Goal: Find specific page/section: Find specific page/section

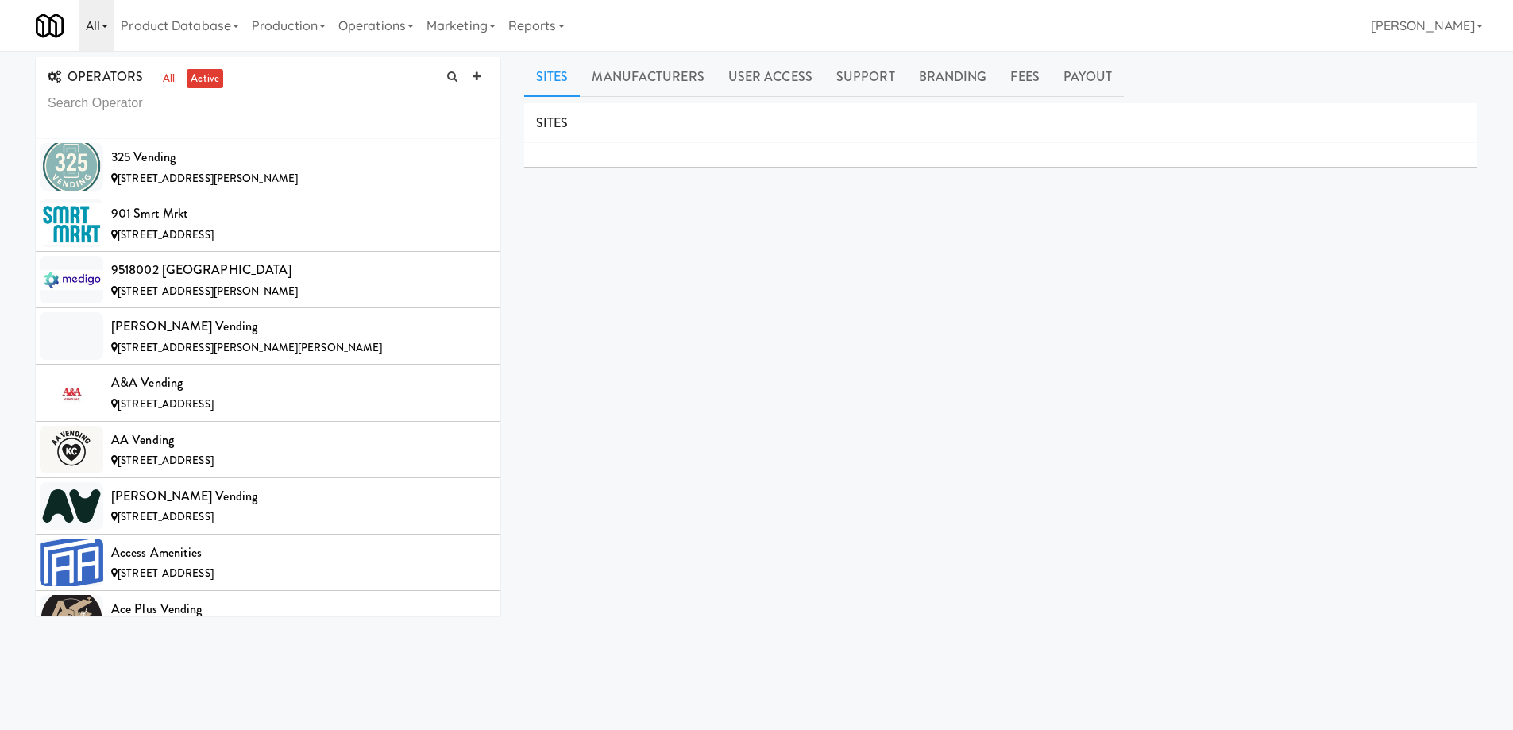
scroll to position [4174, 0]
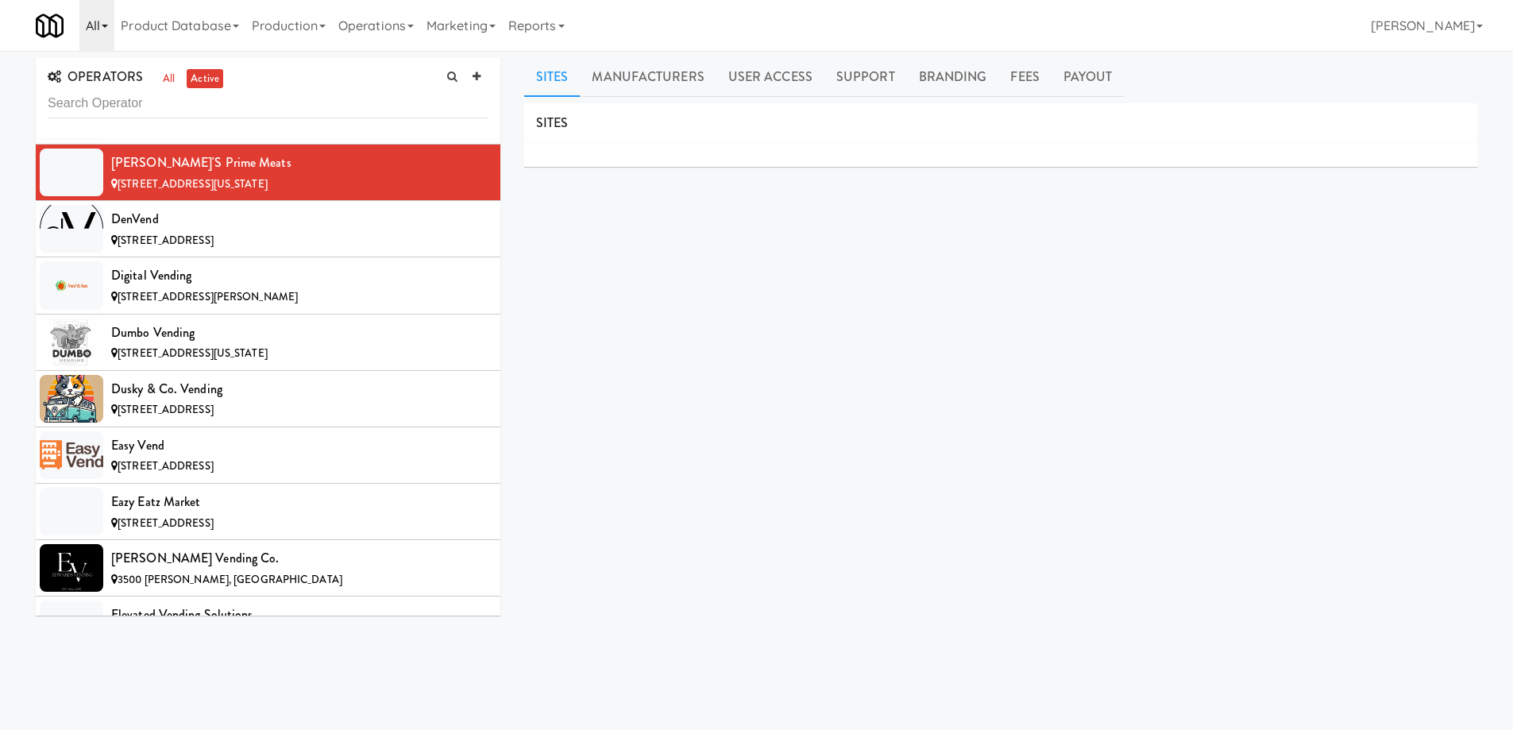
click at [105, 25] on icon at bounding box center [105, 26] width 6 height 3
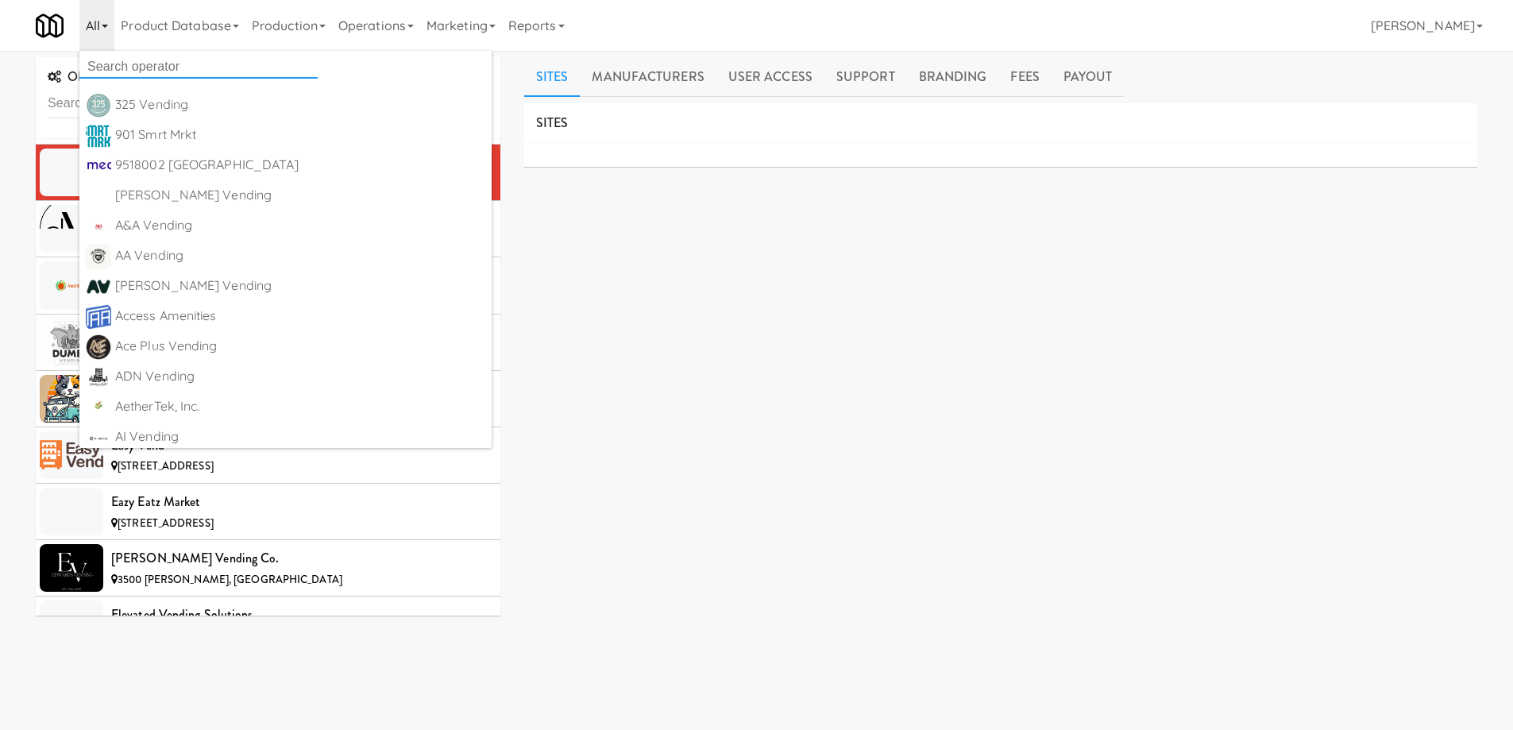
click at [107, 62] on input "text" at bounding box center [198, 67] width 238 height 24
type input "body"
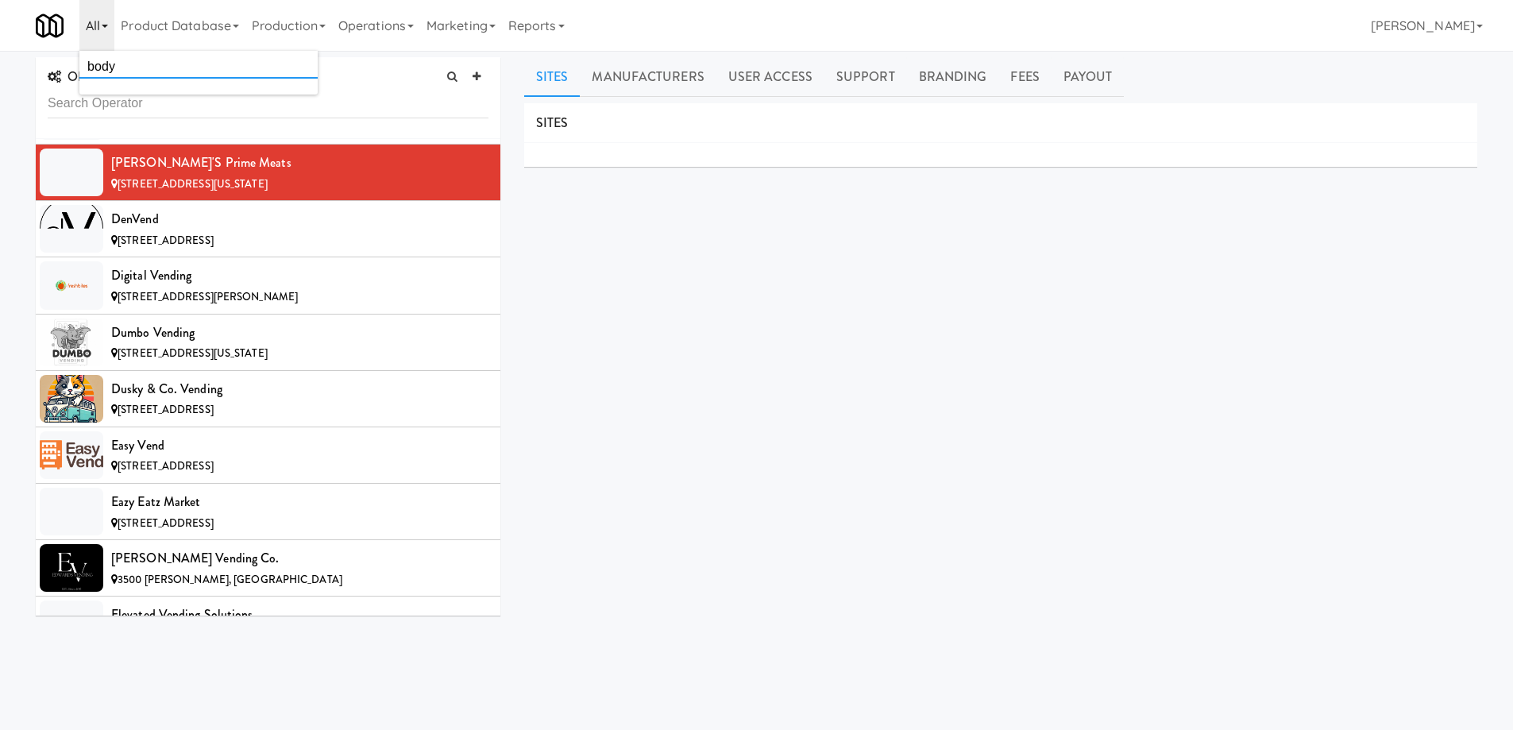
click at [150, 66] on input "body" at bounding box center [198, 67] width 238 height 24
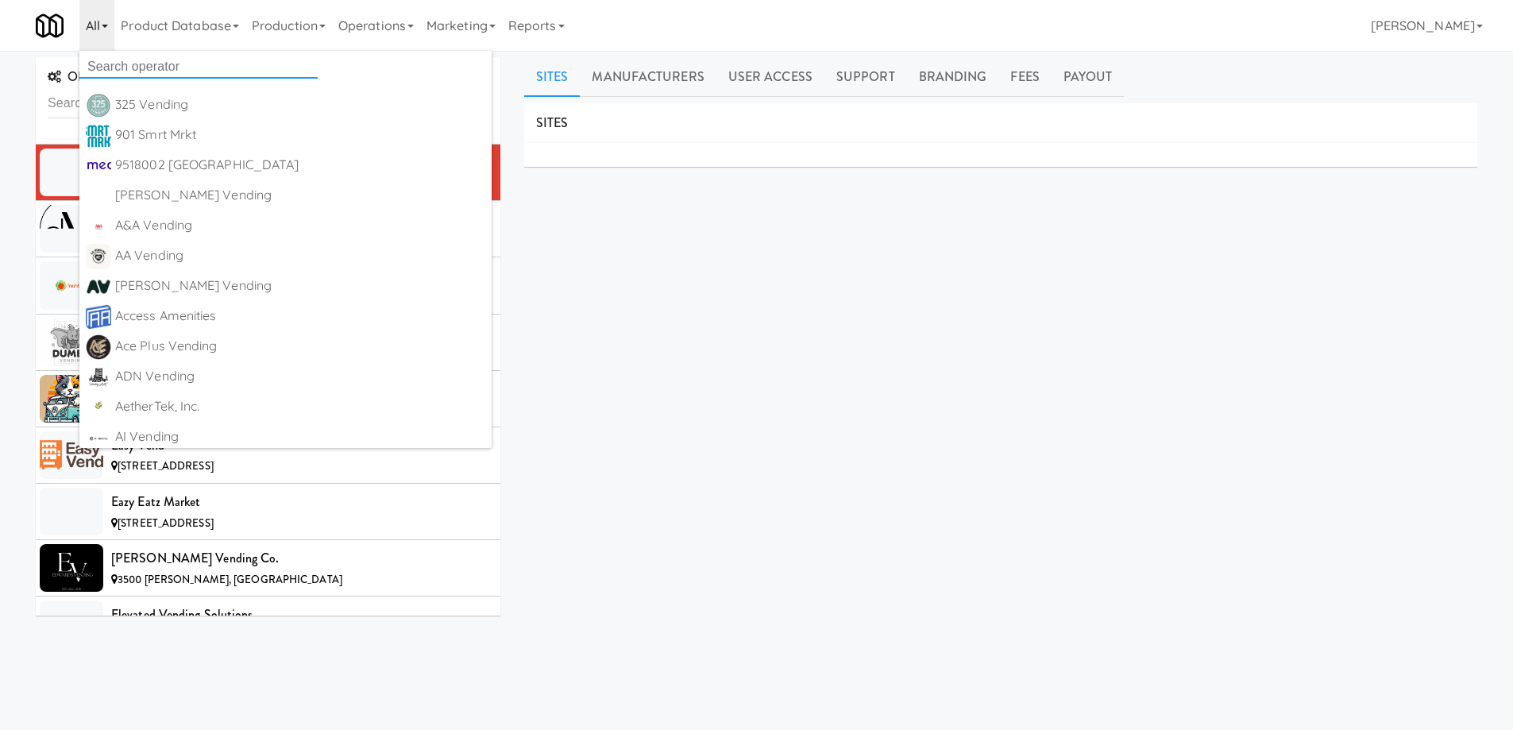
click at [118, 64] on input "text" at bounding box center [198, 67] width 238 height 24
paste input "VendSmart"
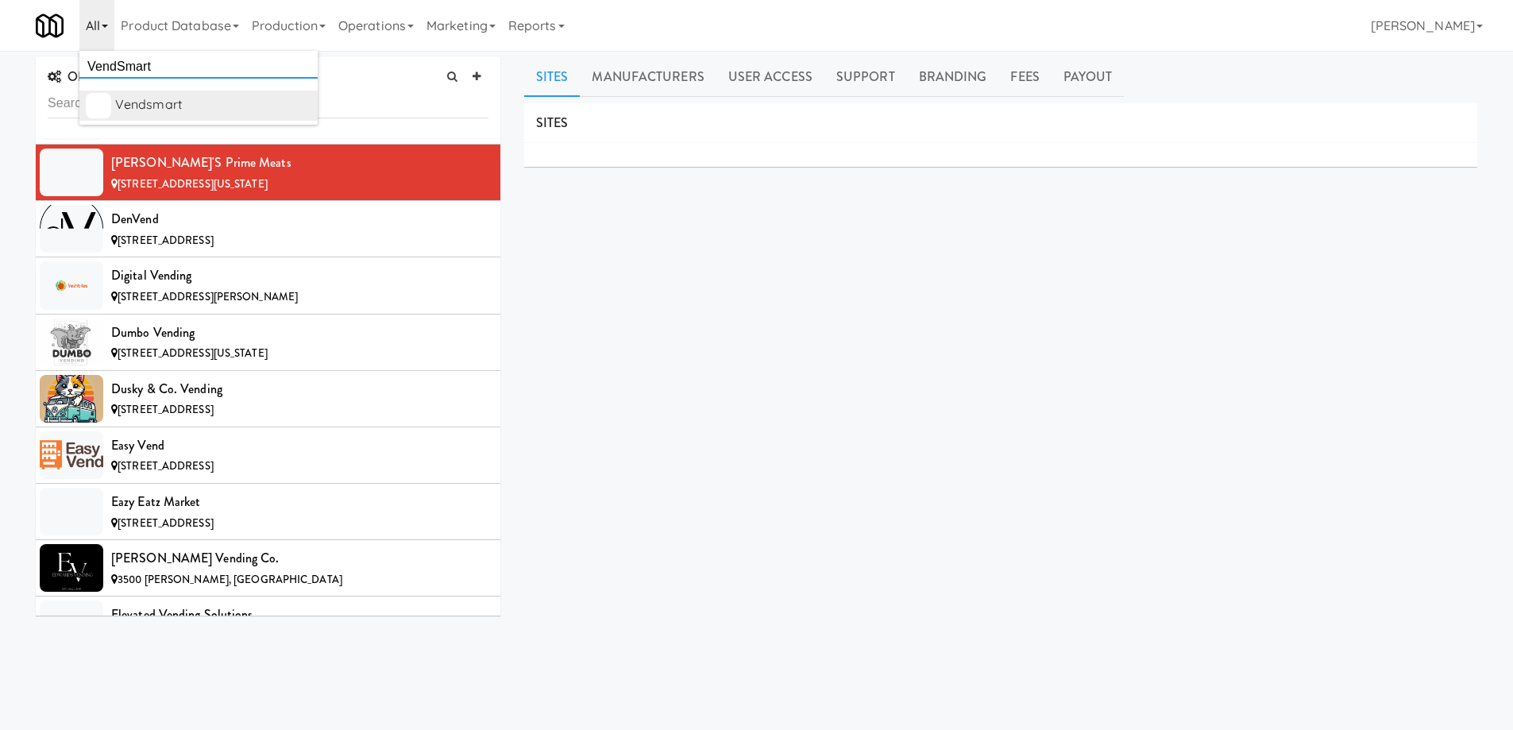
type input "VendSmart"
click at [141, 107] on div "Vendsmart" at bounding box center [213, 105] width 196 height 24
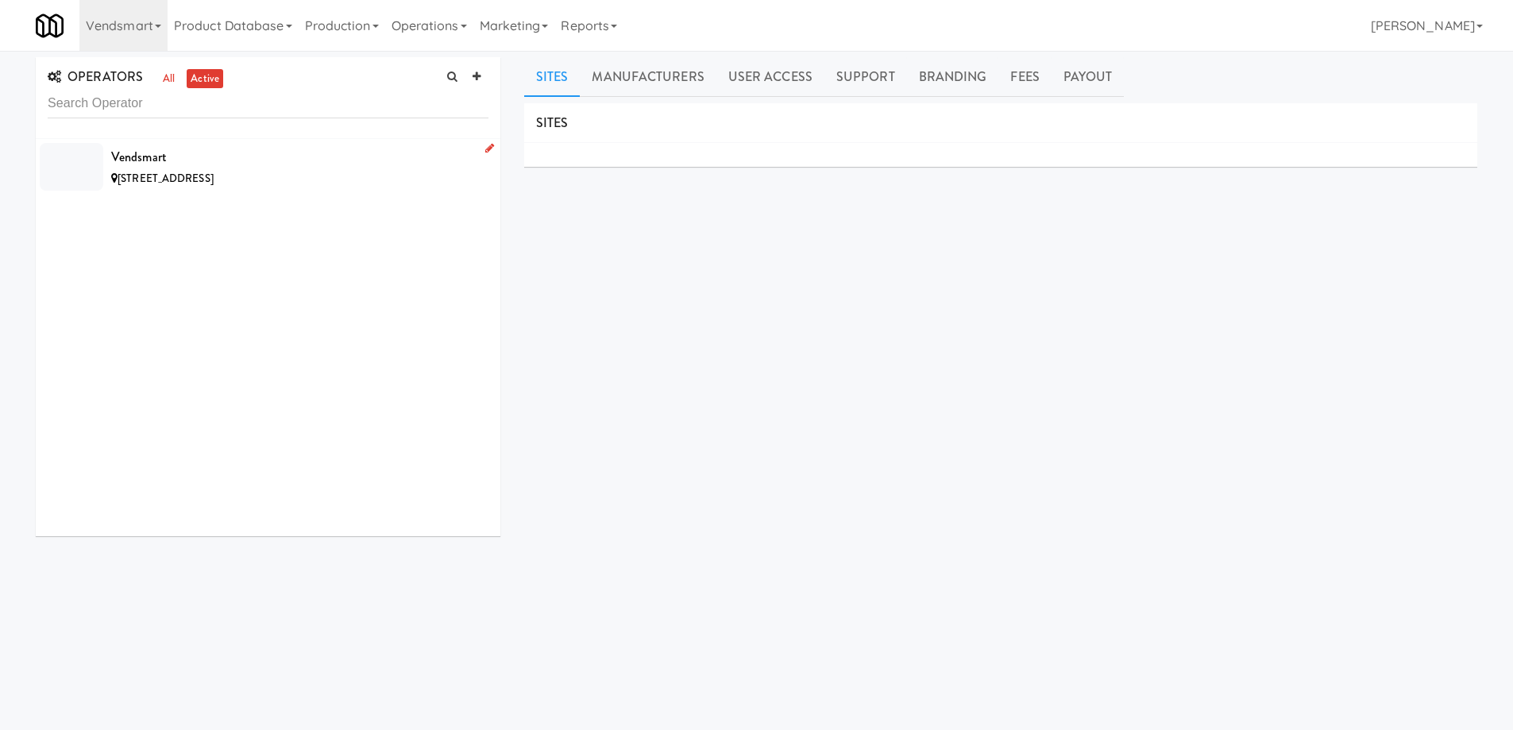
click at [368, 191] on li "Vendsmart [STREET_ADDRESS]" at bounding box center [268, 167] width 465 height 56
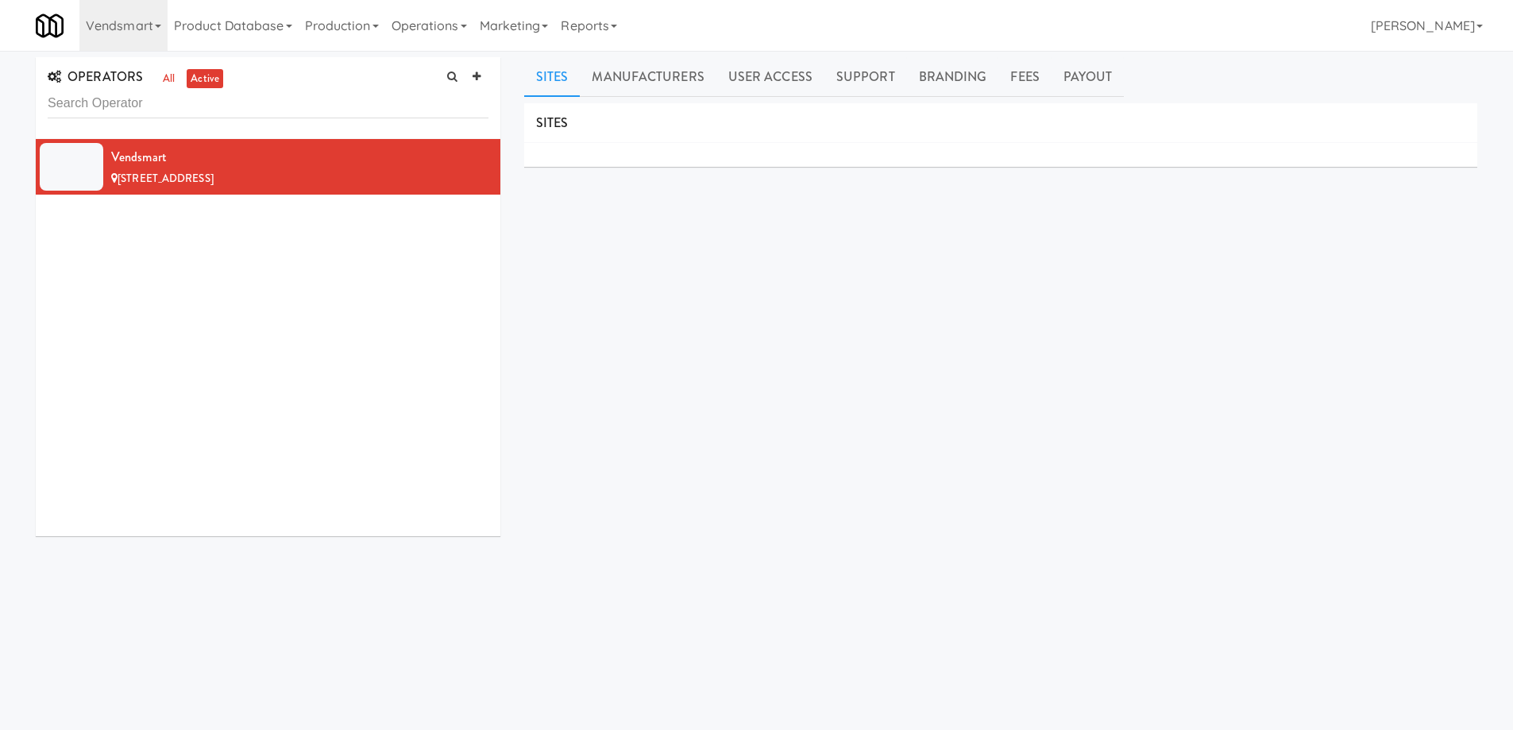
click at [591, 337] on div "SITES MANUFACTURERS Vendsmart USERS Name Company Registered No Users SUPPORT CO…" at bounding box center [1000, 401] width 953 height 596
